Goal: Find contact information: Find contact information

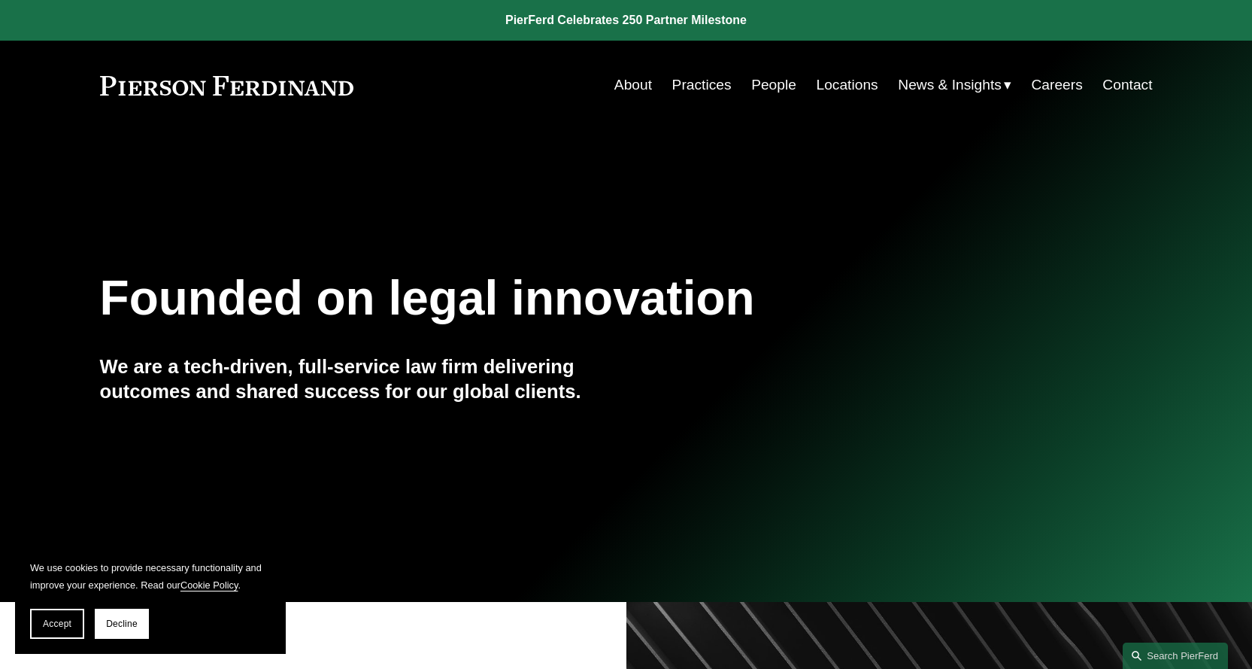
click at [770, 86] on link "People" at bounding box center [773, 85] width 45 height 29
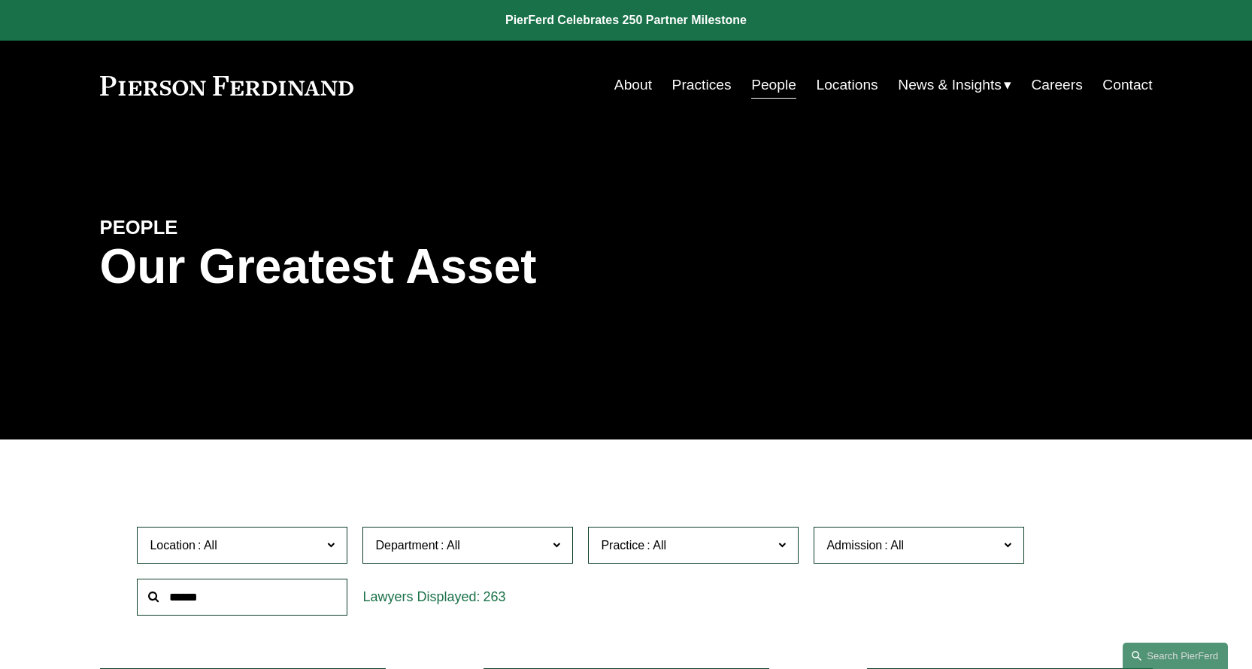
scroll to position [376, 0]
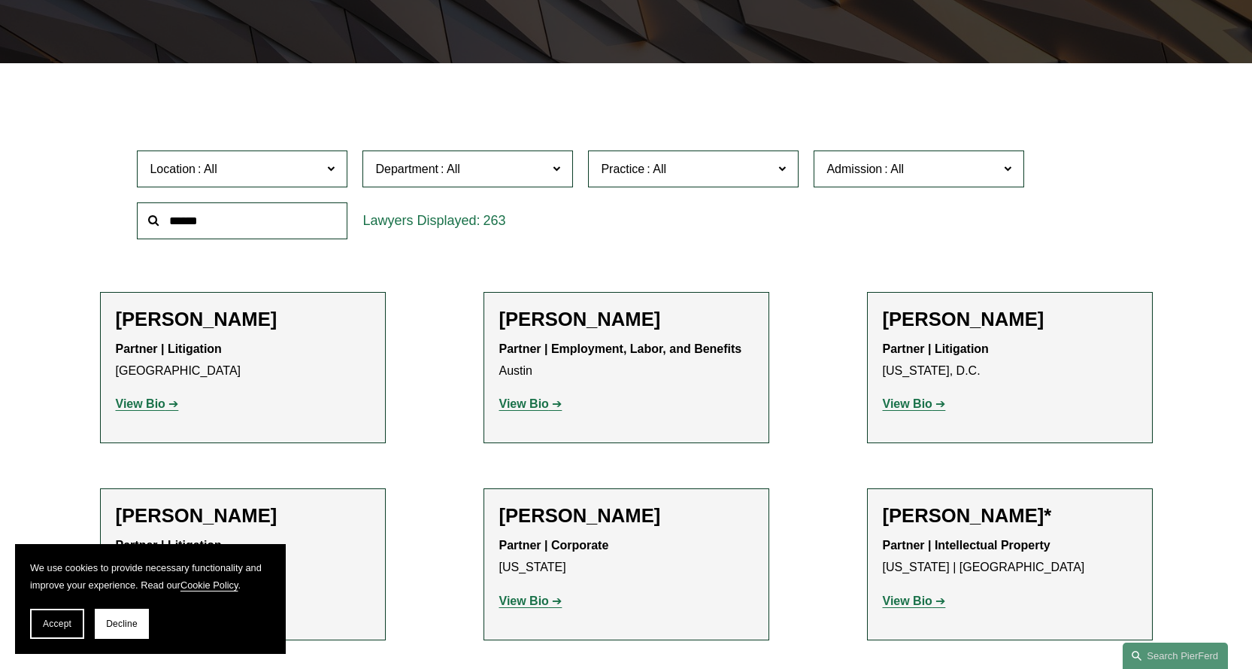
click at [262, 221] on input "text" at bounding box center [242, 220] width 211 height 37
type input "*******"
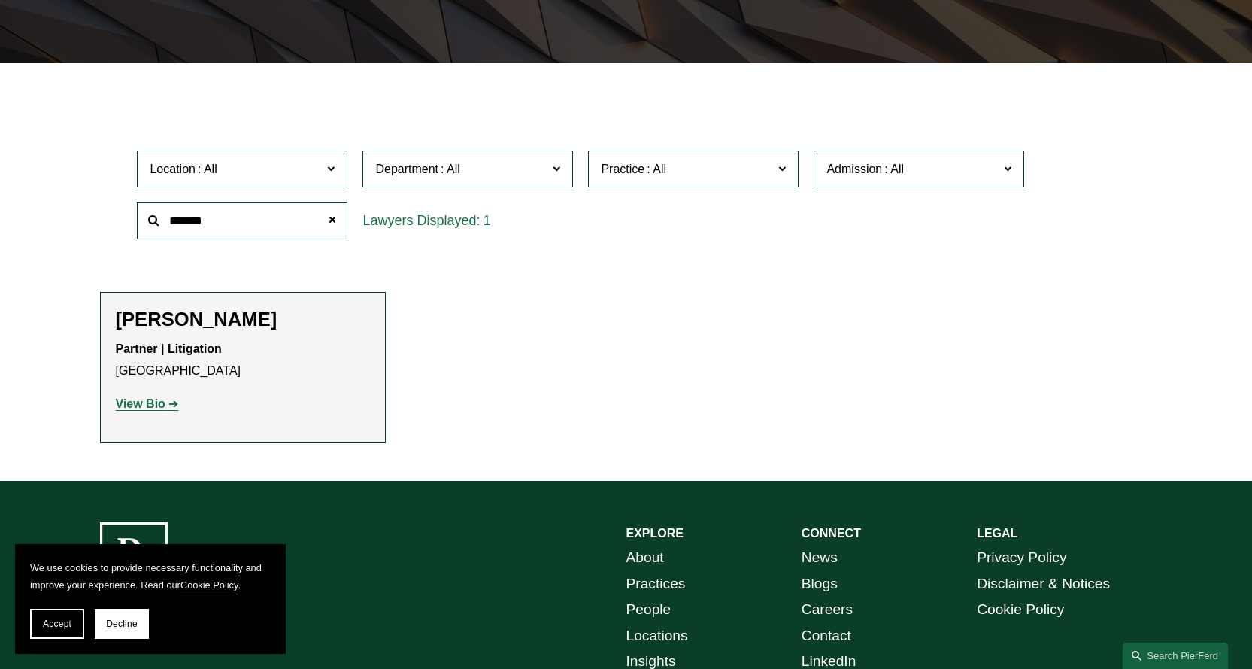
click at [153, 401] on strong "View Bio" at bounding box center [141, 403] width 50 height 13
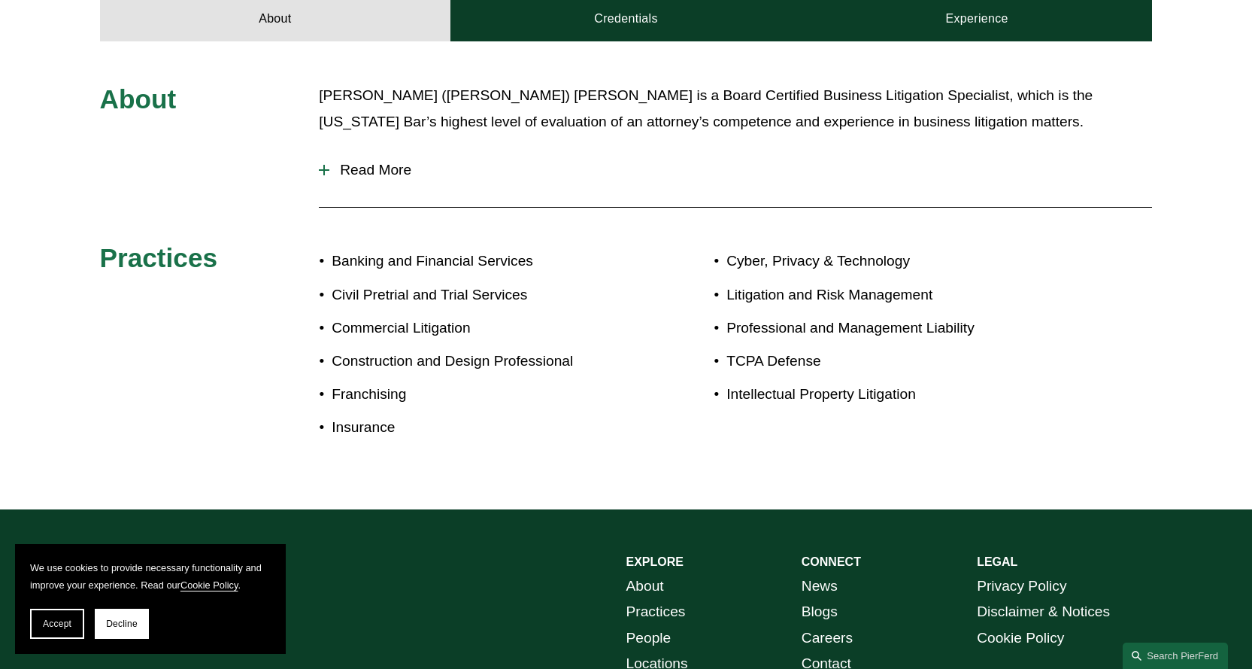
scroll to position [467, 0]
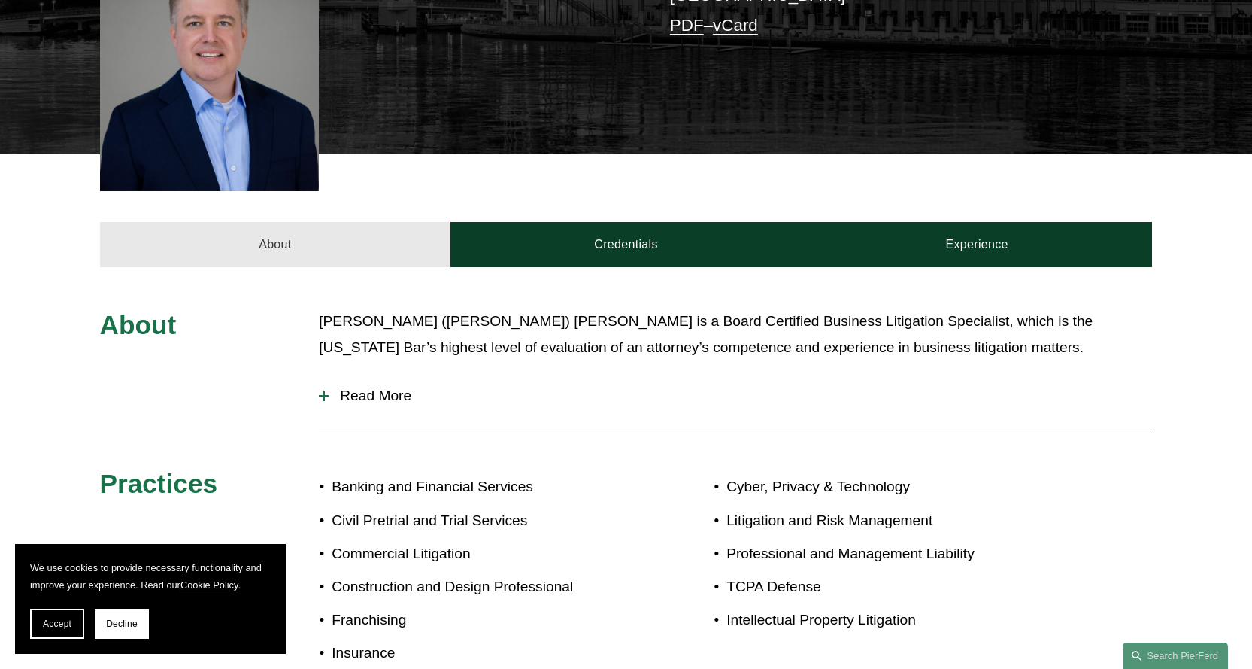
click at [417, 222] on link "About" at bounding box center [275, 244] width 351 height 45
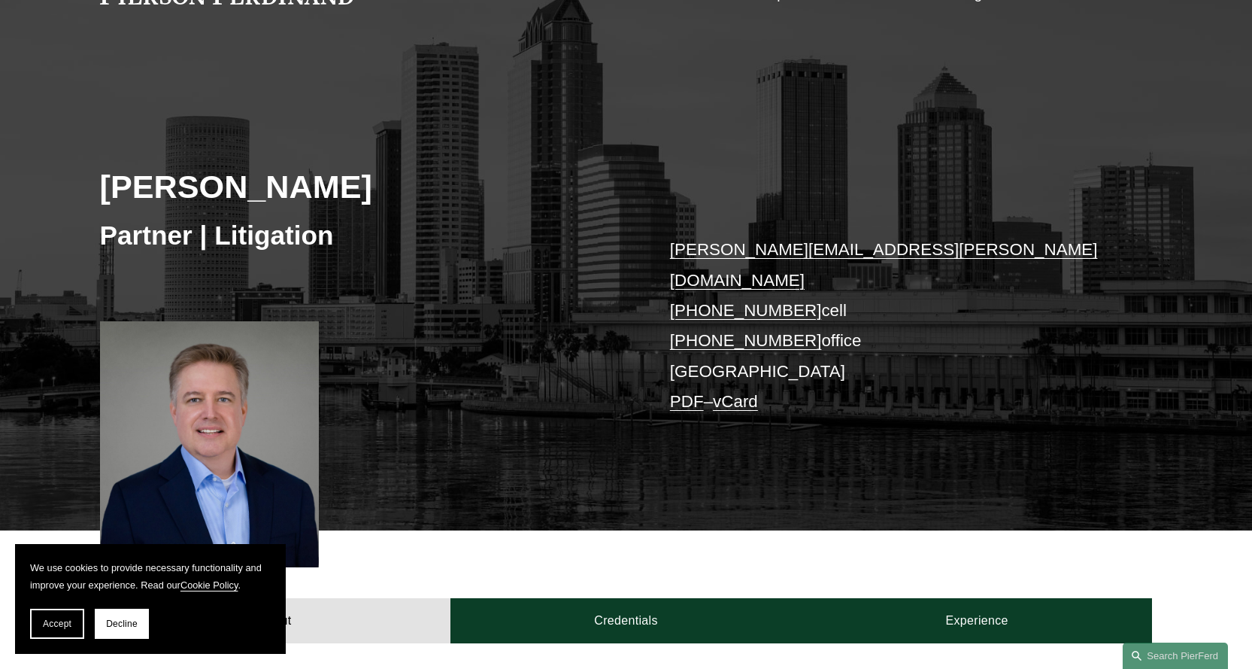
scroll to position [16, 0]
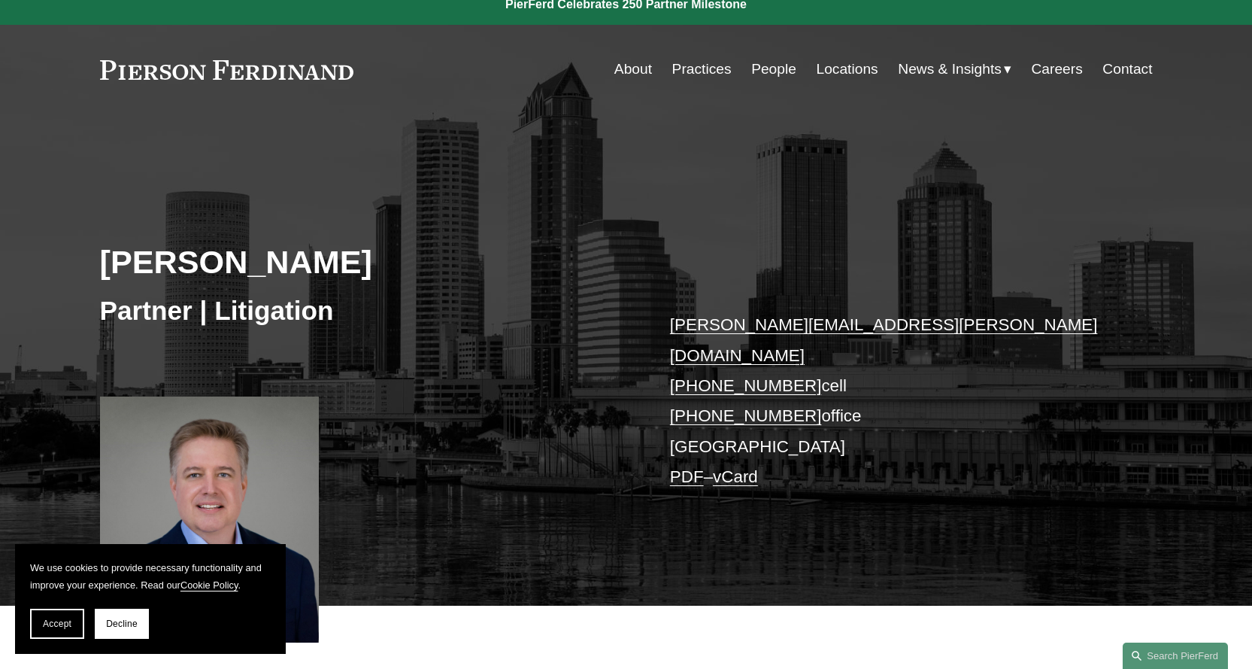
click at [699, 411] on p "[PERSON_NAME][EMAIL_ADDRESS][PERSON_NAME][DOMAIN_NAME] [PHONE_NUMBER] cell [PHO…" at bounding box center [889, 401] width 438 height 182
click at [854, 65] on link "Locations" at bounding box center [848, 69] width 62 height 29
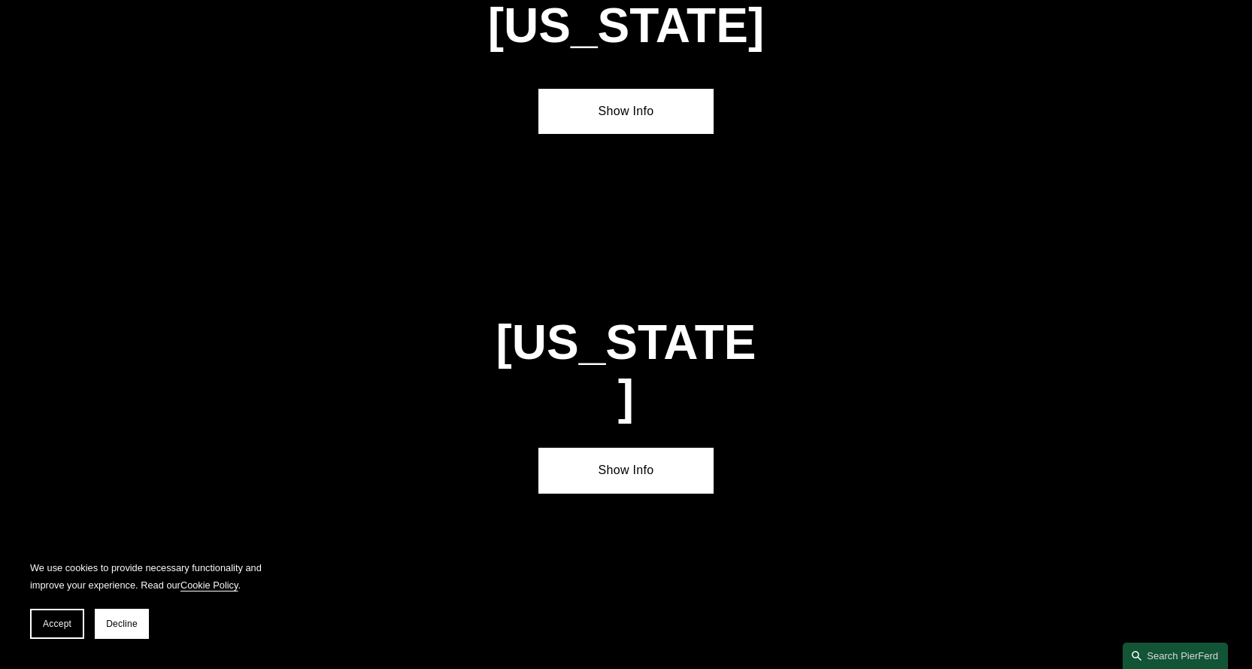
scroll to position [1805, 0]
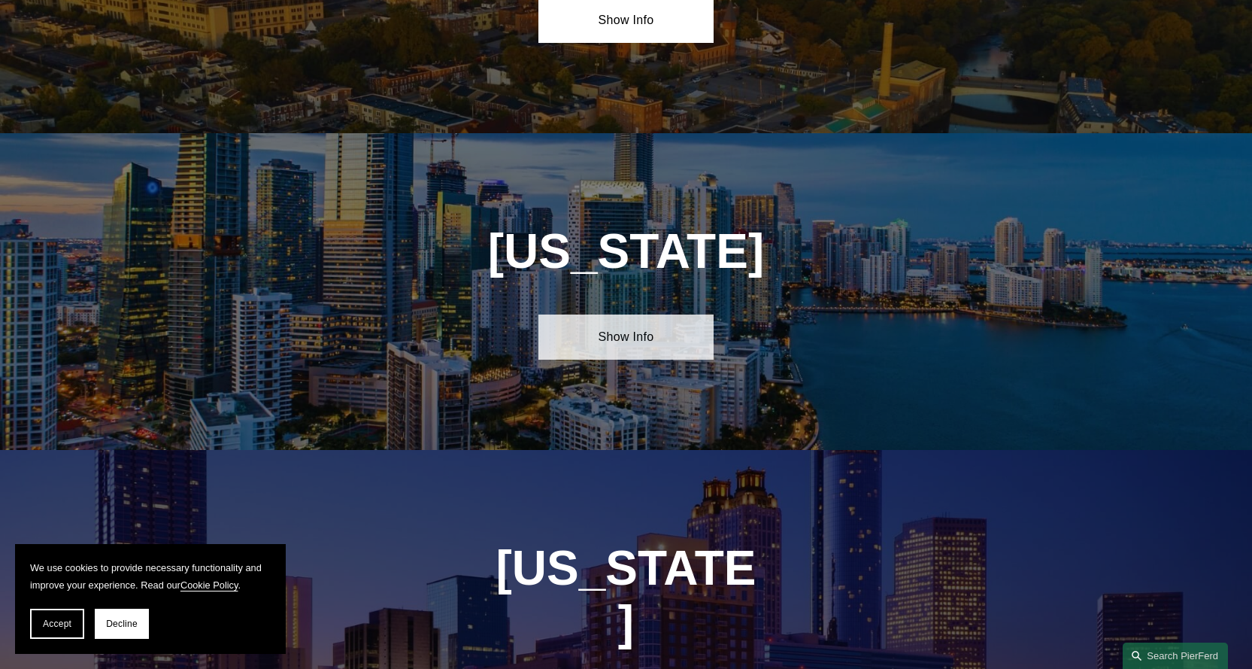
click at [623, 321] on link "Show Info" at bounding box center [625, 336] width 175 height 45
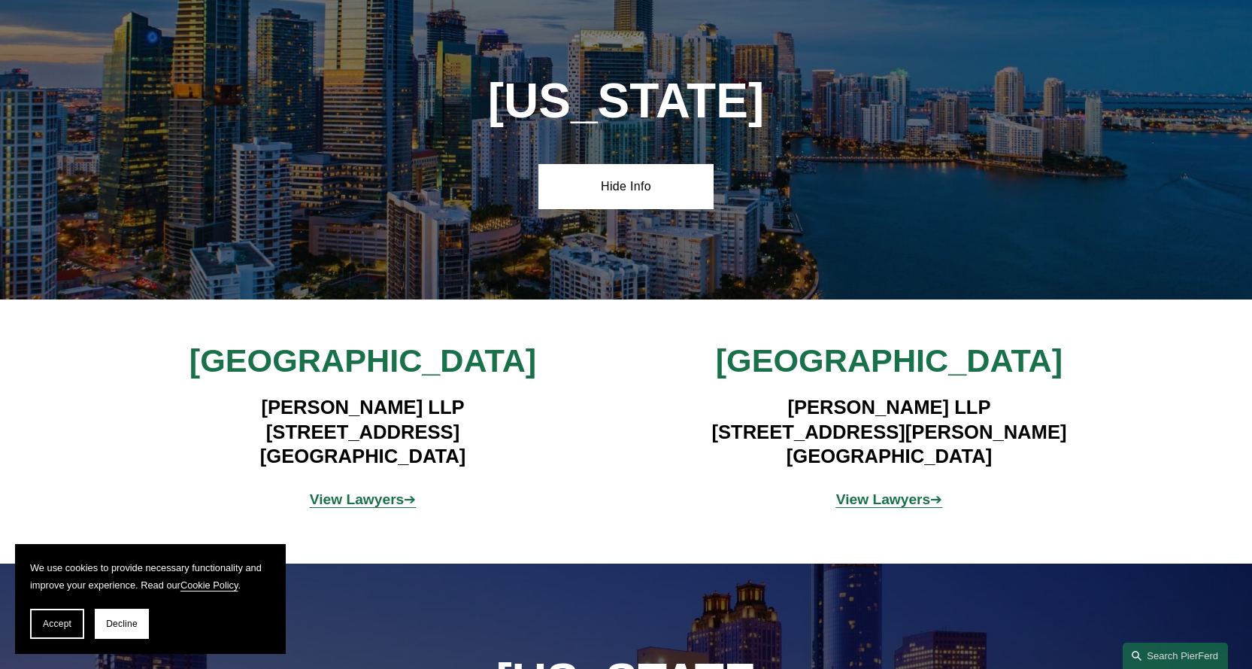
scroll to position [2031, 0]
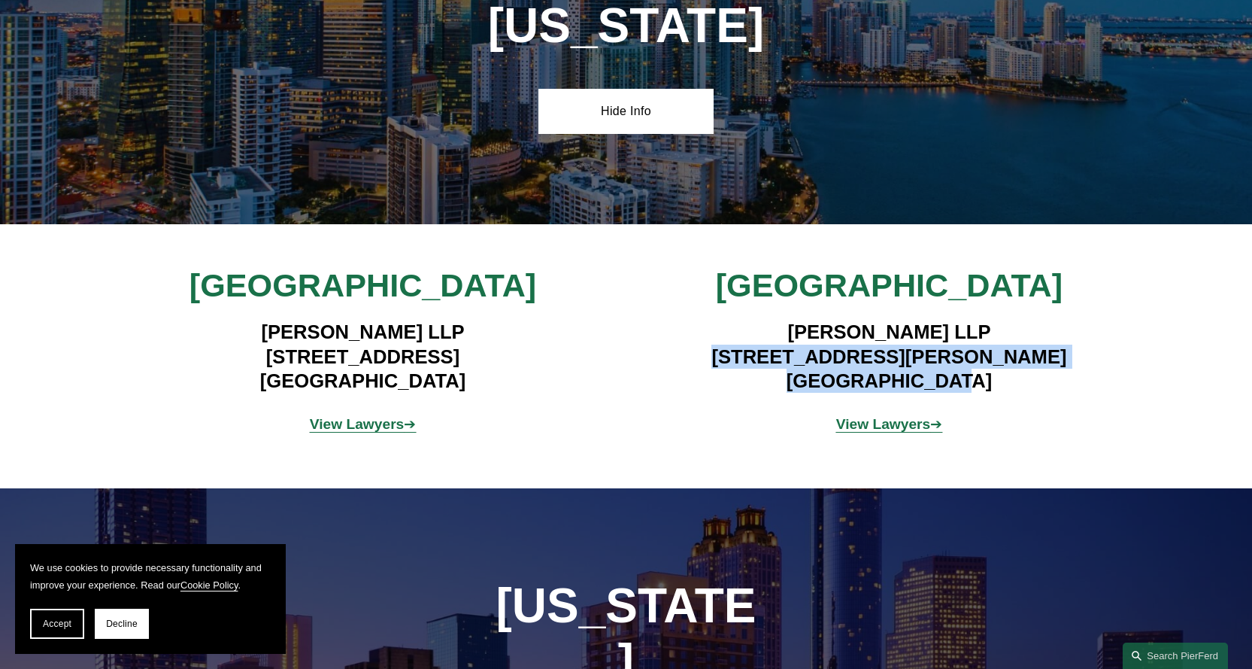
drag, startPoint x: 741, startPoint y: 345, endPoint x: 969, endPoint y: 368, distance: 229.7
click at [969, 368] on h4 "Pierson Ferdinand LLP 4830 W. Kennedy Blvd, Suite 600 Tampa, FL 33609" at bounding box center [889, 356] width 438 height 73
copy h4 "4830 W. Kennedy Blvd, Suite 600 Tampa, FL 33609"
